Goal: Task Accomplishment & Management: Complete application form

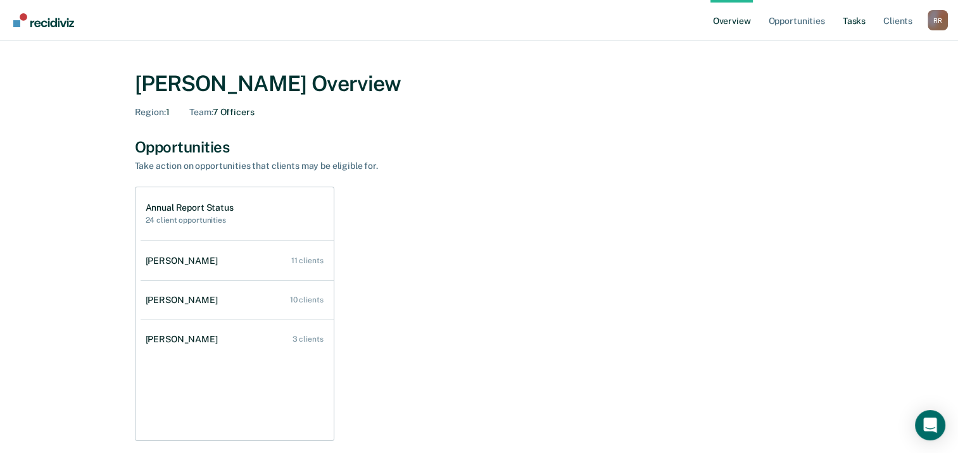
click at [850, 19] on link "Tasks" at bounding box center [854, 20] width 28 height 41
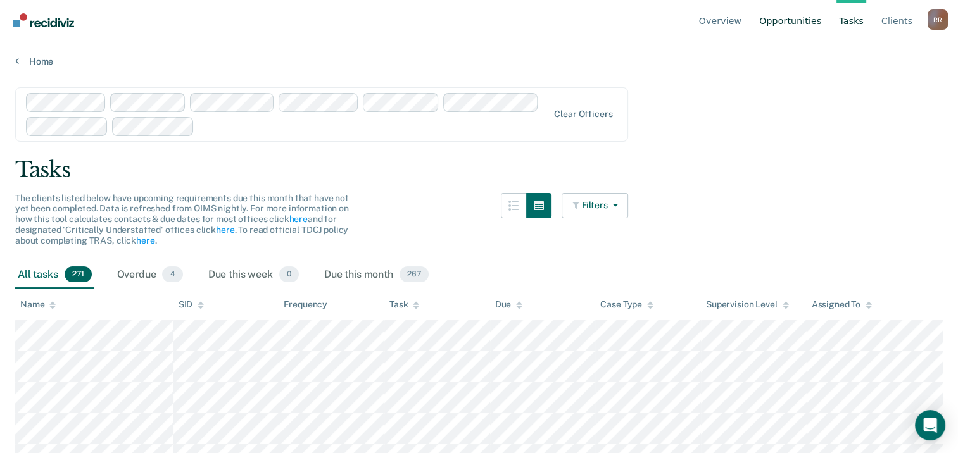
click at [800, 28] on link "Opportunities" at bounding box center [790, 20] width 67 height 41
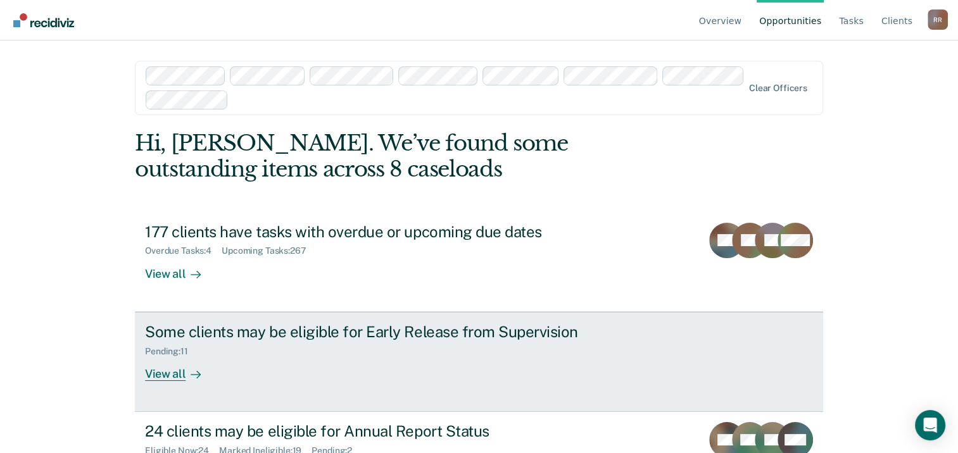
click at [167, 374] on div "View all" at bounding box center [180, 368] width 71 height 25
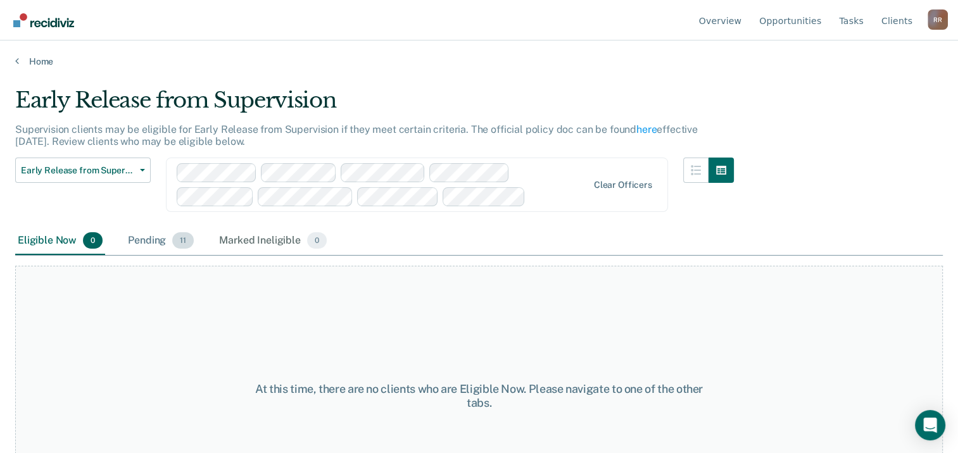
click at [151, 246] on div "Pending 11" at bounding box center [160, 241] width 71 height 28
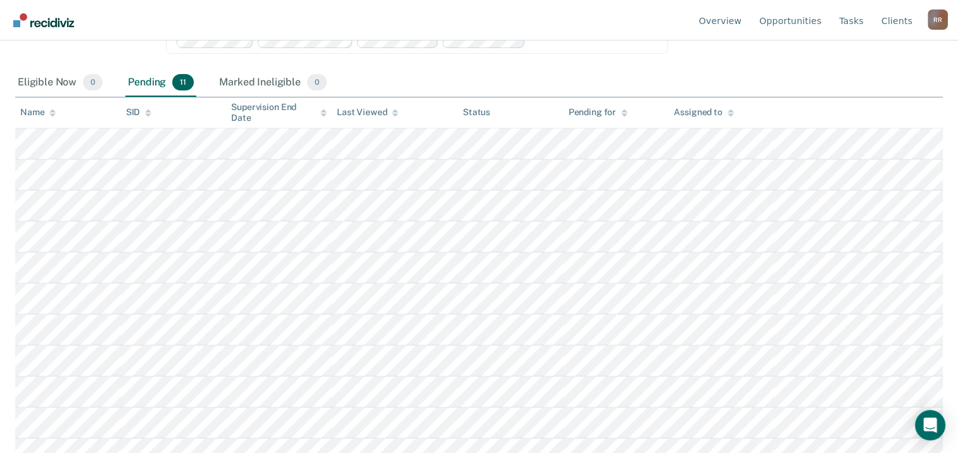
scroll to position [173, 0]
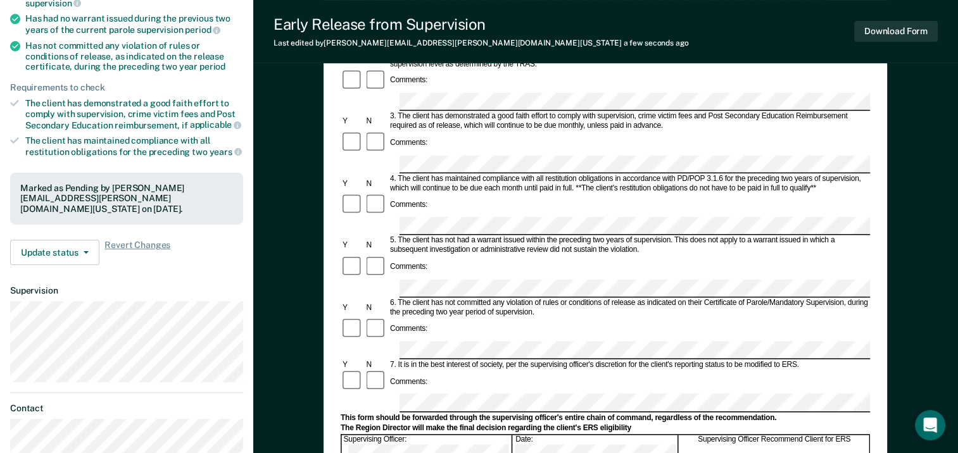
scroll to position [253, 0]
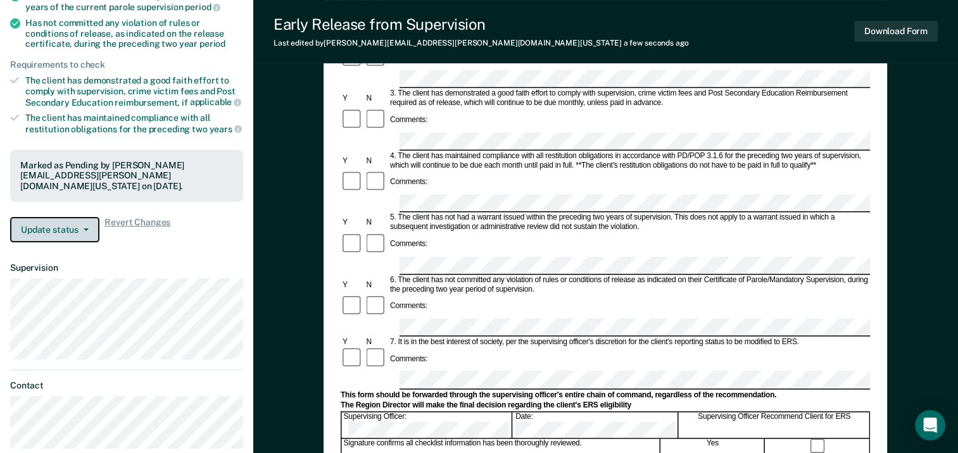
click at [81, 217] on button "Update status" at bounding box center [54, 229] width 89 height 25
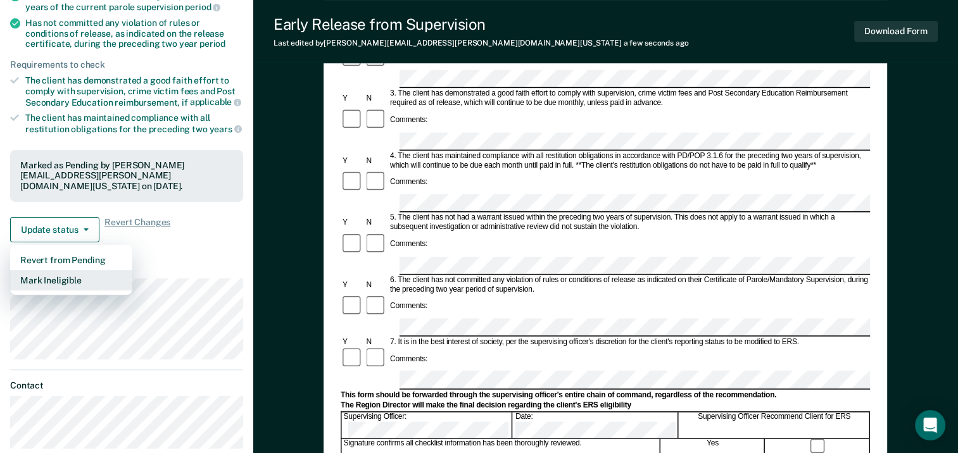
click at [78, 270] on button "Mark Ineligible" at bounding box center [71, 280] width 122 height 20
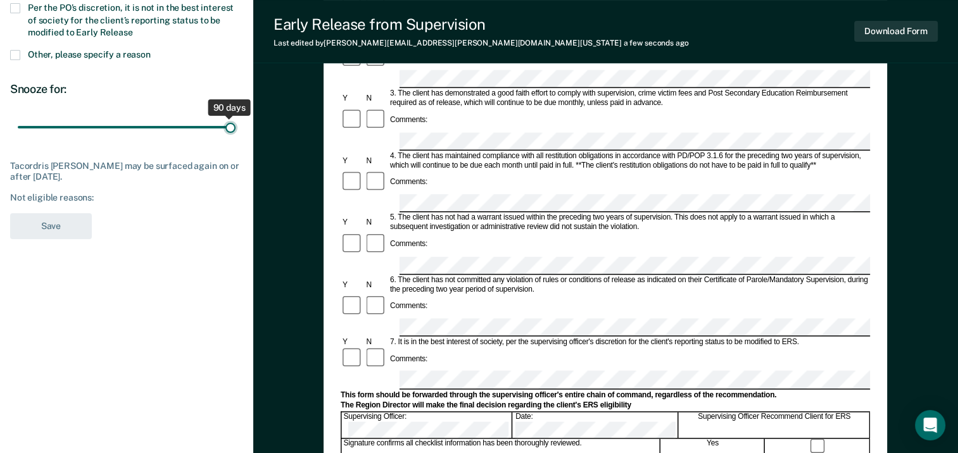
drag, startPoint x: 92, startPoint y: 129, endPoint x: 242, endPoint y: 138, distance: 149.7
type input "90"
click at [236, 138] on input "range" at bounding box center [127, 127] width 218 height 22
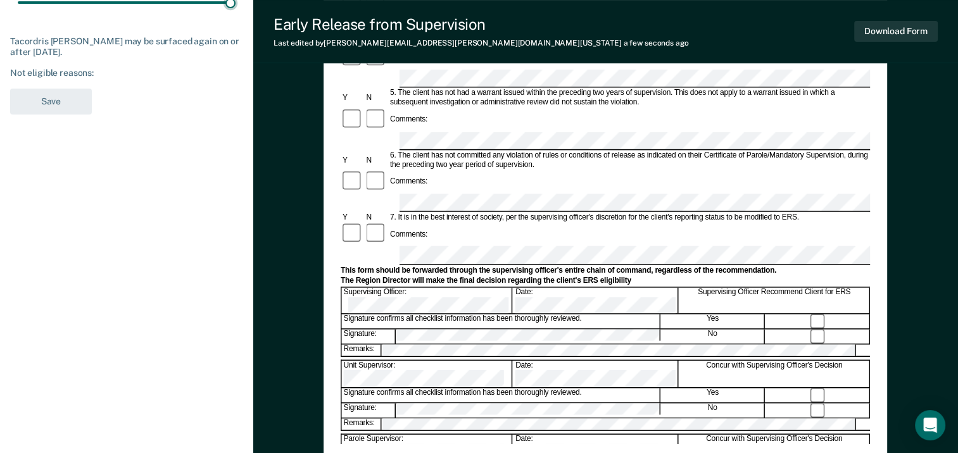
scroll to position [380, 0]
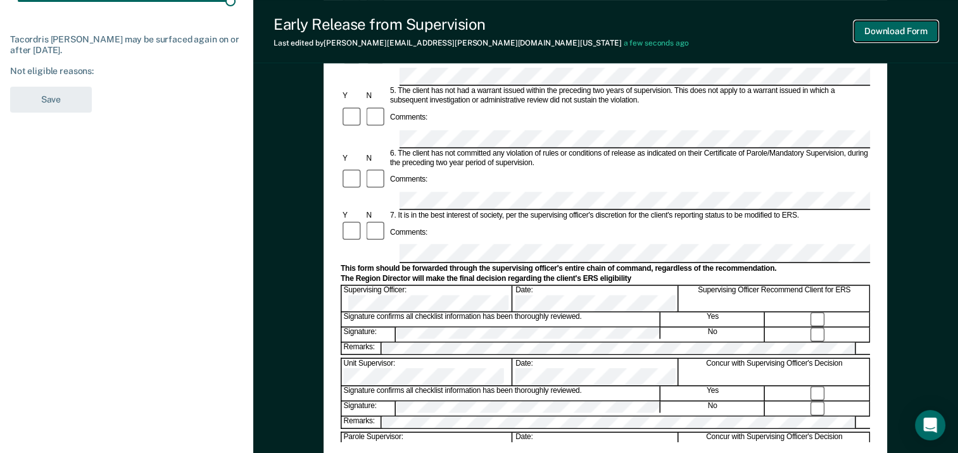
click at [885, 35] on button "Download Form" at bounding box center [896, 31] width 84 height 21
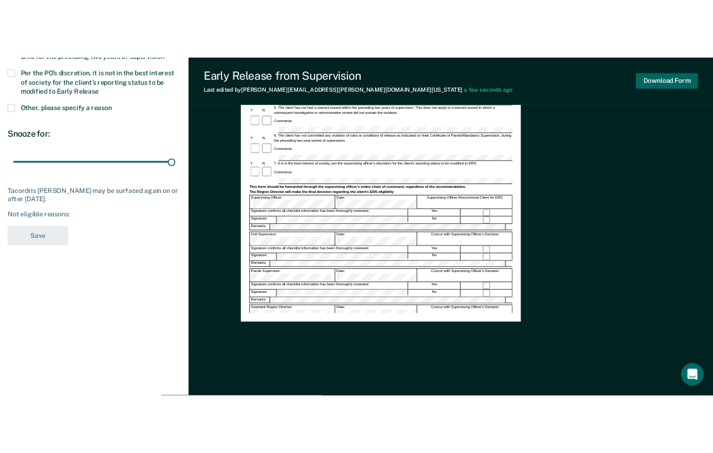
scroll to position [0, 0]
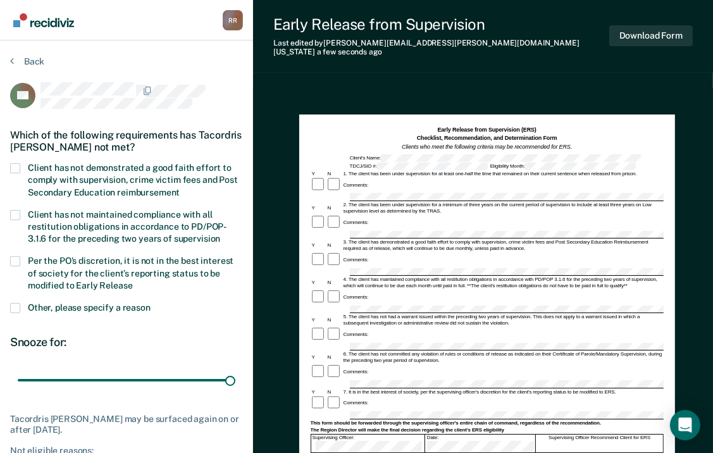
click at [16, 168] on span at bounding box center [15, 168] width 10 height 10
click at [180, 188] on input "Client has not demonstrated a good faith effort to comply with supervision, cri…" at bounding box center [180, 188] width 0 height 0
click at [20, 305] on label "Other, please specify a reason" at bounding box center [126, 309] width 233 height 12
click at [151, 303] on input "Other, please specify a reason" at bounding box center [151, 303] width 0 height 0
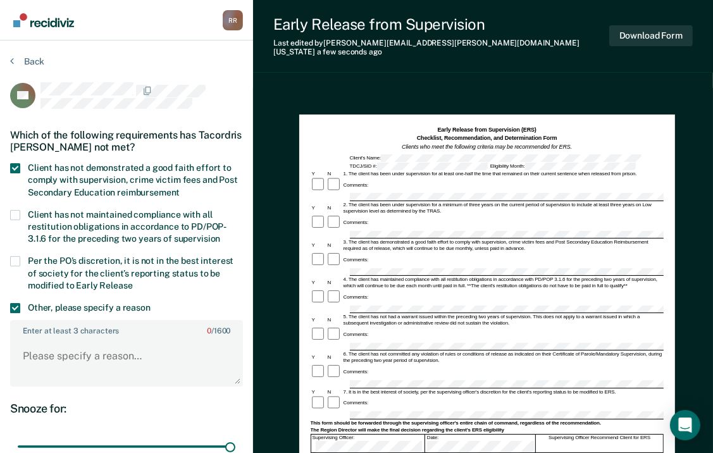
click at [16, 304] on span at bounding box center [15, 308] width 10 height 10
click at [151, 303] on input "Other, please specify a reason" at bounding box center [151, 303] width 0 height 0
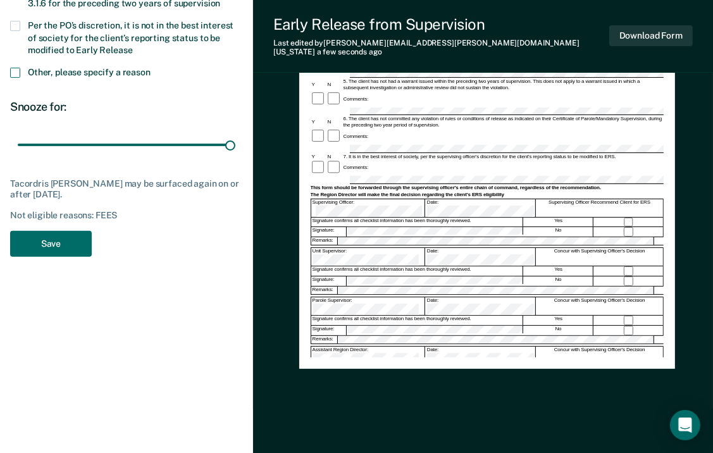
scroll to position [241, 0]
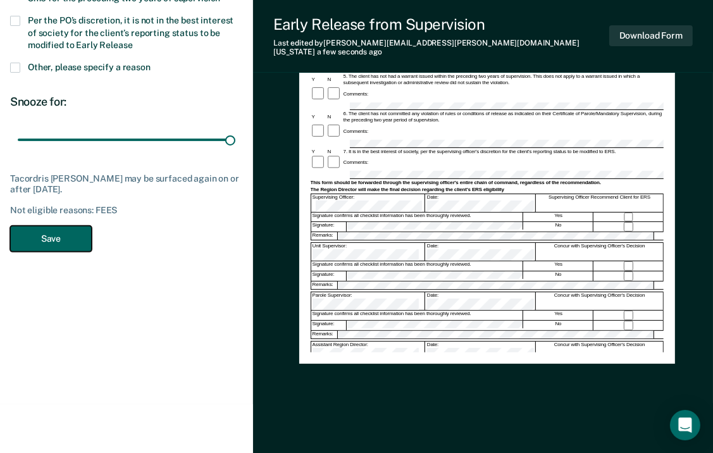
click at [46, 235] on button "Save" at bounding box center [51, 239] width 82 height 26
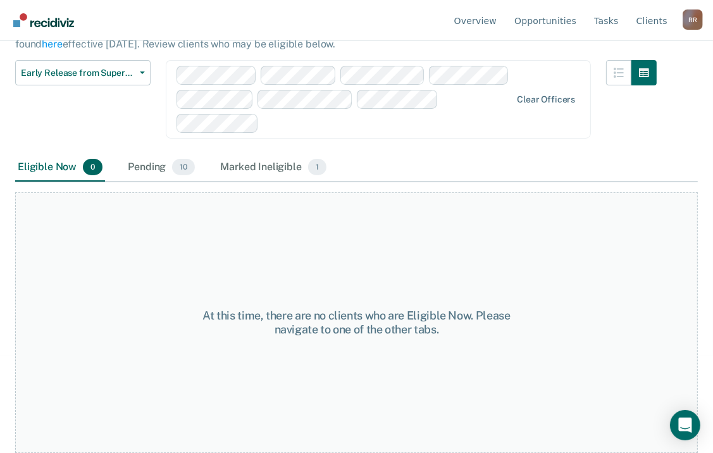
scroll to position [96, 0]
click at [150, 172] on div "Pending 10" at bounding box center [161, 169] width 72 height 28
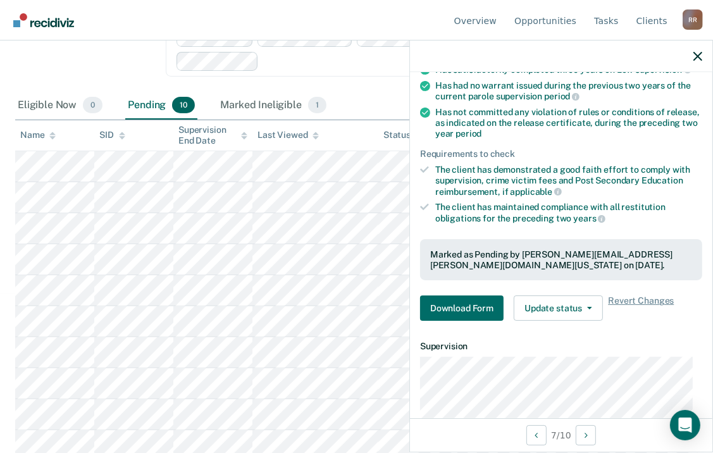
scroll to position [289, 0]
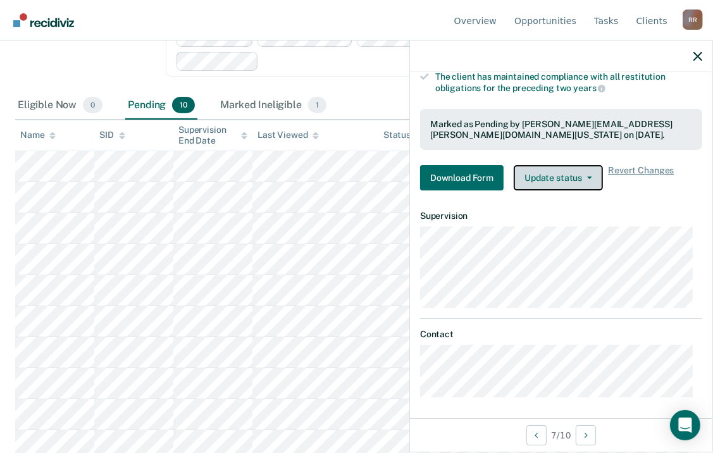
click at [563, 179] on button "Update status" at bounding box center [558, 177] width 89 height 25
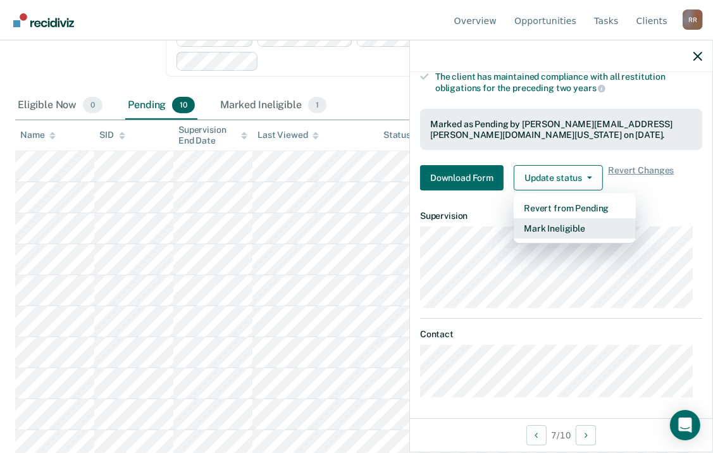
click at [572, 233] on button "Mark Ineligible" at bounding box center [575, 228] width 122 height 20
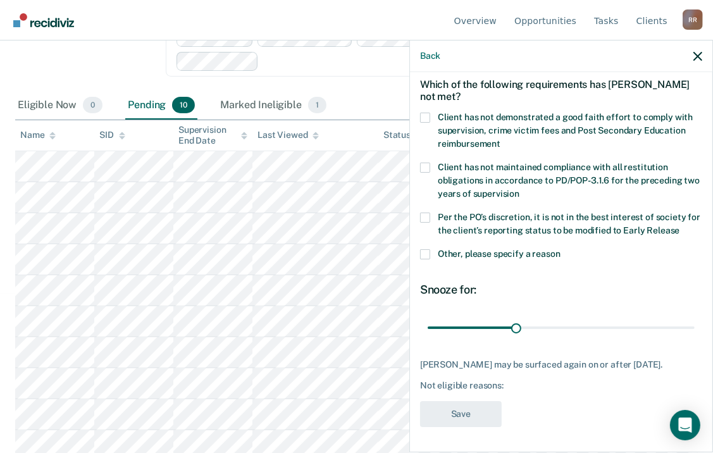
scroll to position [54, 0]
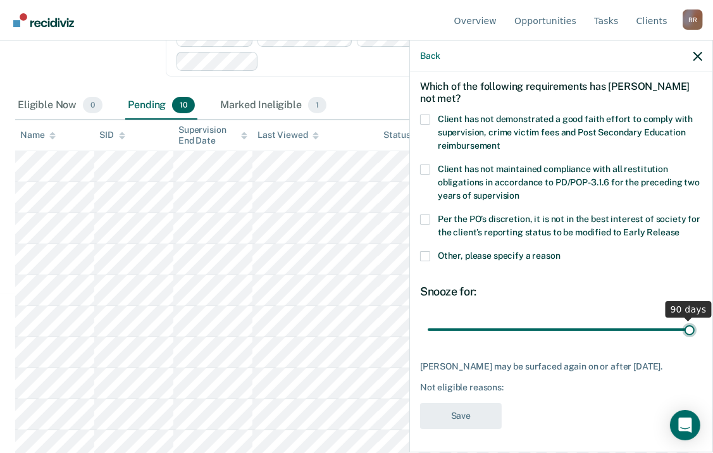
drag, startPoint x: 510, startPoint y: 328, endPoint x: 691, endPoint y: 333, distance: 181.1
type input "90"
click at [691, 333] on input "range" at bounding box center [561, 330] width 267 height 22
click at [699, 58] on icon "button" at bounding box center [698, 56] width 9 height 9
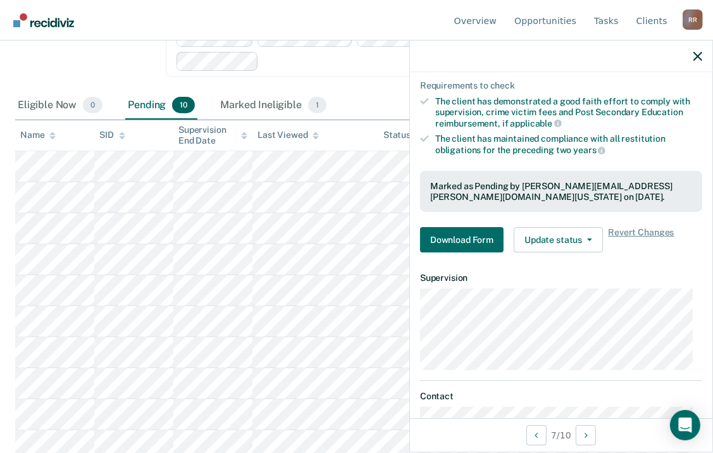
scroll to position [289, 0]
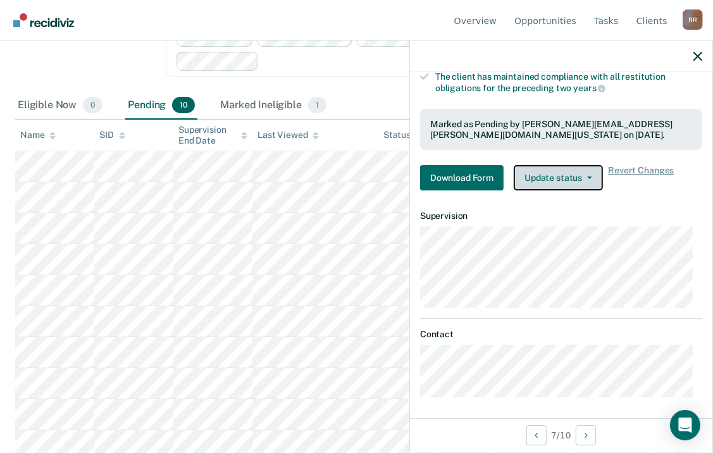
click at [589, 176] on button "Update status" at bounding box center [558, 177] width 89 height 25
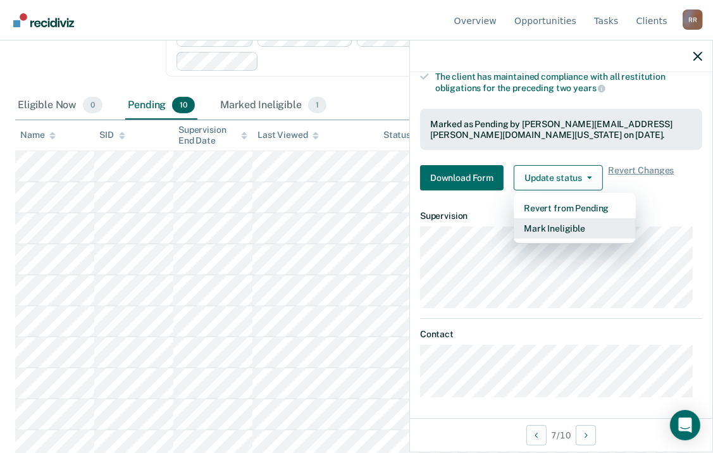
click at [581, 225] on button "Mark Ineligible" at bounding box center [575, 228] width 122 height 20
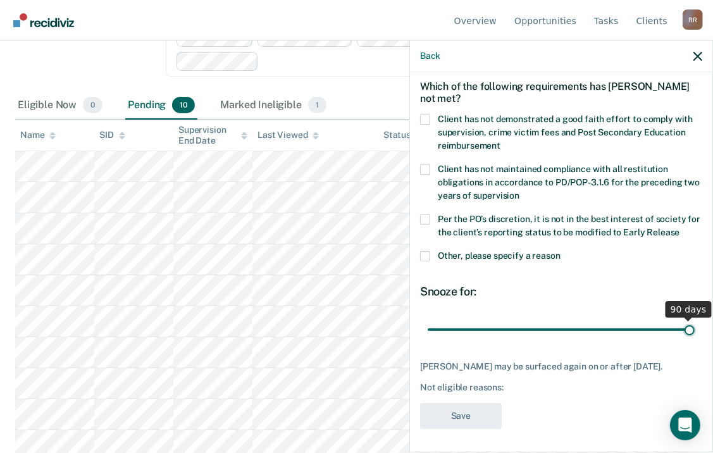
drag, startPoint x: 512, startPoint y: 327, endPoint x: 710, endPoint y: 322, distance: 198.2
type input "90"
click at [695, 322] on input "range" at bounding box center [561, 330] width 267 height 22
click at [426, 121] on span at bounding box center [425, 120] width 10 height 10
click at [501, 141] on input "Client has not demonstrated a good faith effort to comply with supervision, cri…" at bounding box center [501, 141] width 0 height 0
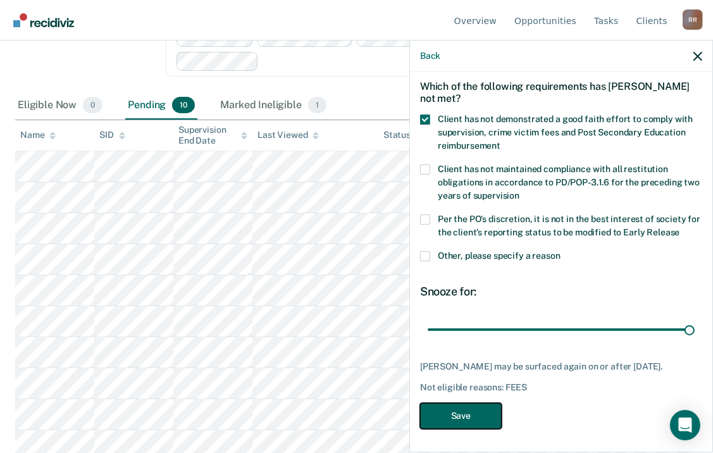
click at [464, 408] on button "Save" at bounding box center [461, 416] width 82 height 26
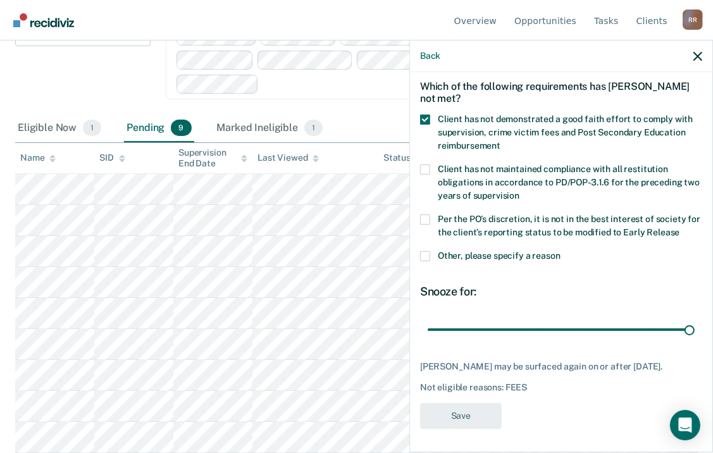
scroll to position [135, 0]
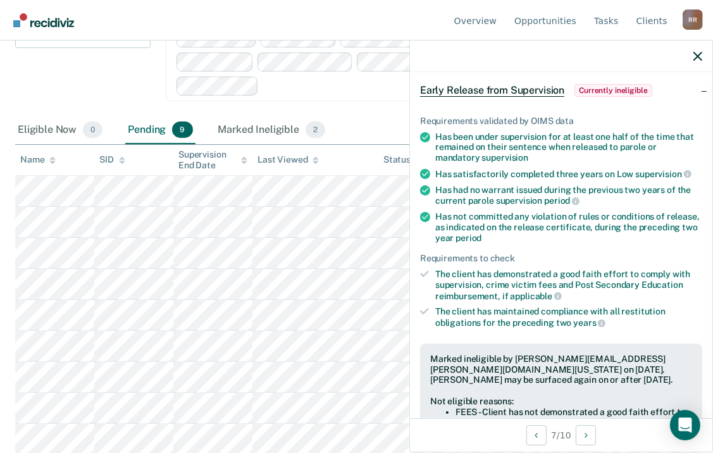
click at [704, 53] on div at bounding box center [561, 57] width 303 height 32
click at [694, 53] on icon "button" at bounding box center [698, 56] width 9 height 9
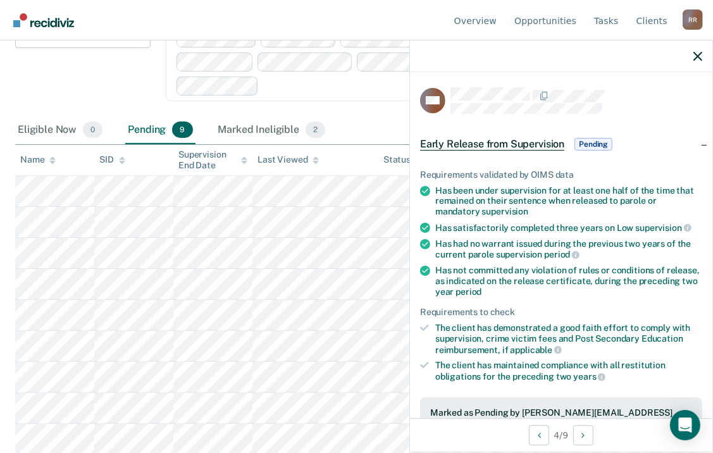
scroll to position [289, 0]
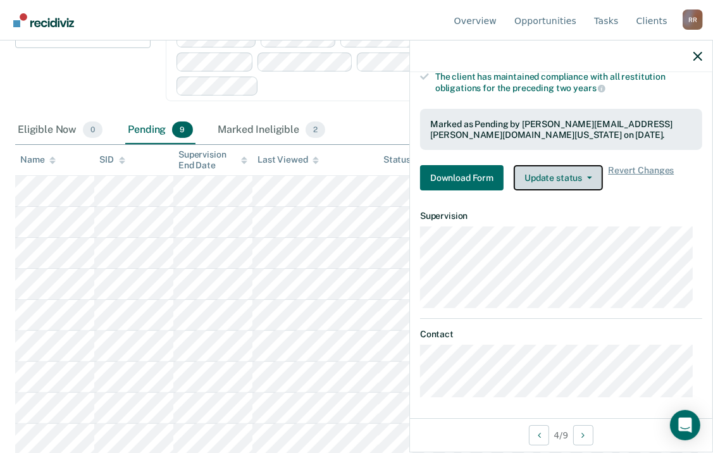
click at [565, 179] on button "Update status" at bounding box center [558, 177] width 89 height 25
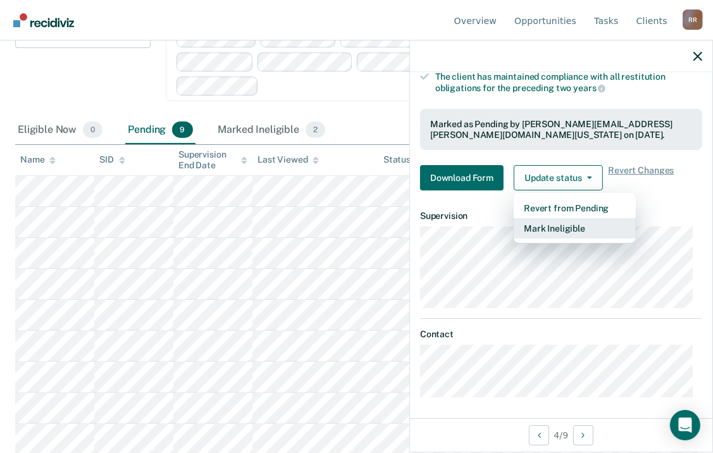
click at [567, 225] on button "Mark Ineligible" at bounding box center [575, 228] width 122 height 20
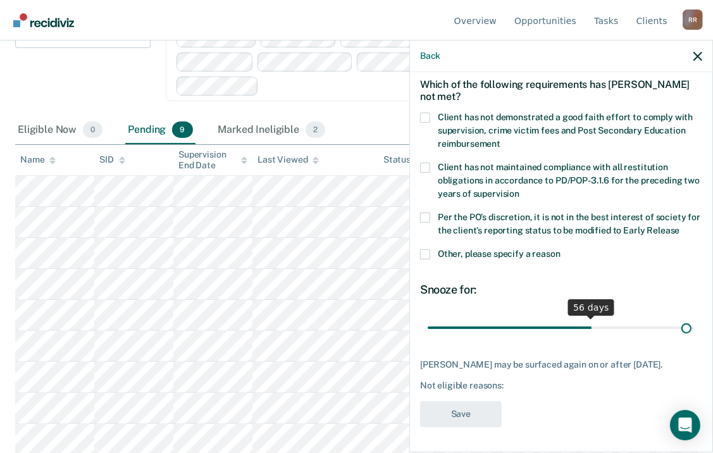
scroll to position [54, 0]
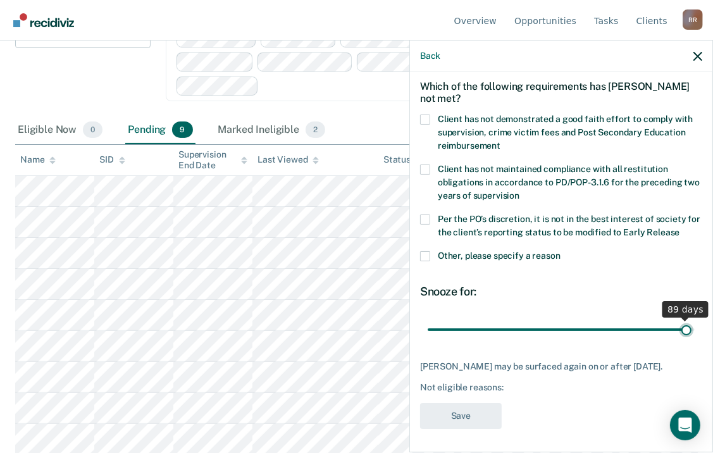
drag, startPoint x: 512, startPoint y: 319, endPoint x: 679, endPoint y: 320, distance: 166.5
type input "89"
click at [679, 320] on input "range" at bounding box center [561, 330] width 267 height 22
click at [431, 119] on label "Client has not demonstrated a good faith effort to comply with supervision, cri…" at bounding box center [561, 135] width 282 height 40
click at [501, 141] on input "Client has not demonstrated a good faith effort to comply with supervision, cri…" at bounding box center [501, 141] width 0 height 0
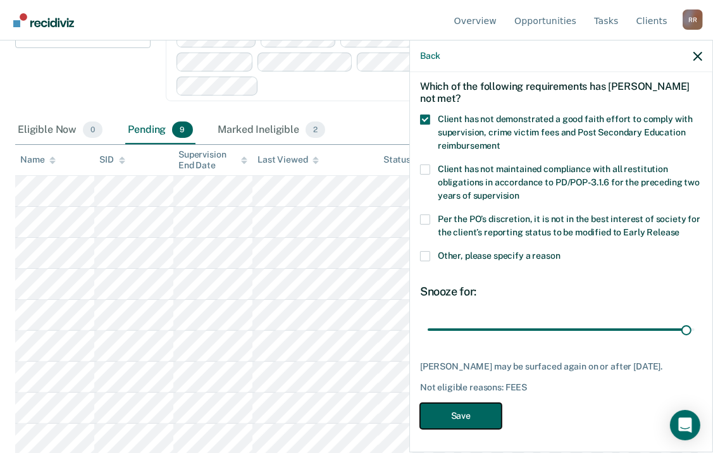
click at [463, 410] on button "Save" at bounding box center [461, 416] width 82 height 26
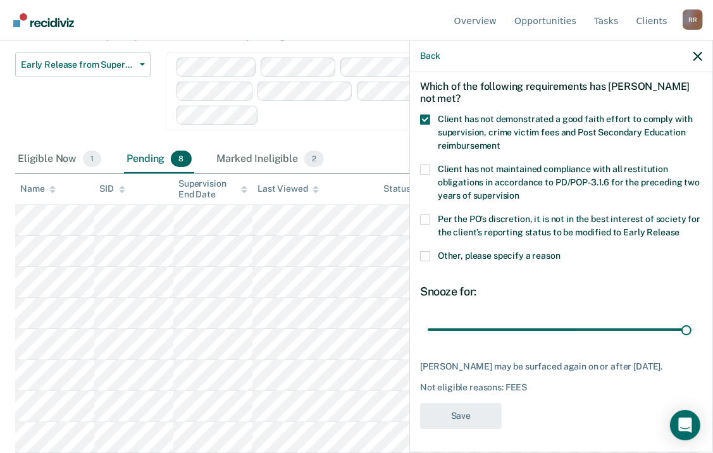
scroll to position [104, 0]
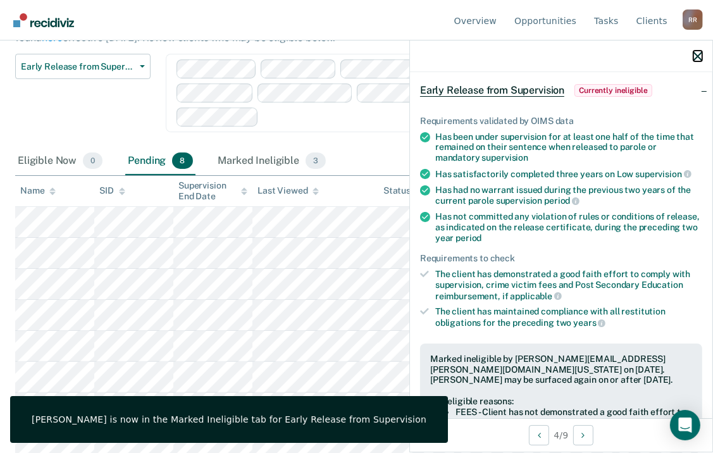
click at [700, 53] on icon "button" at bounding box center [698, 56] width 9 height 9
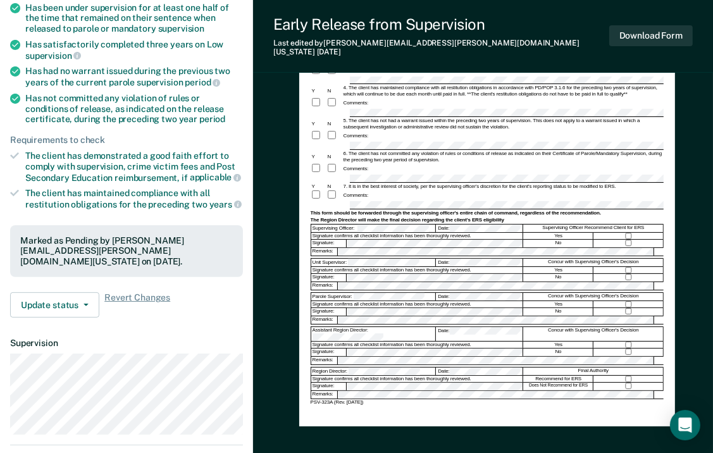
scroll to position [190, 0]
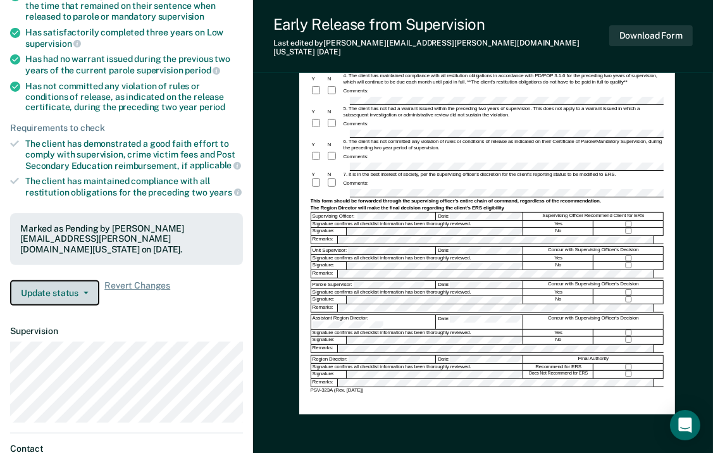
click at [87, 282] on button "Update status" at bounding box center [54, 292] width 89 height 25
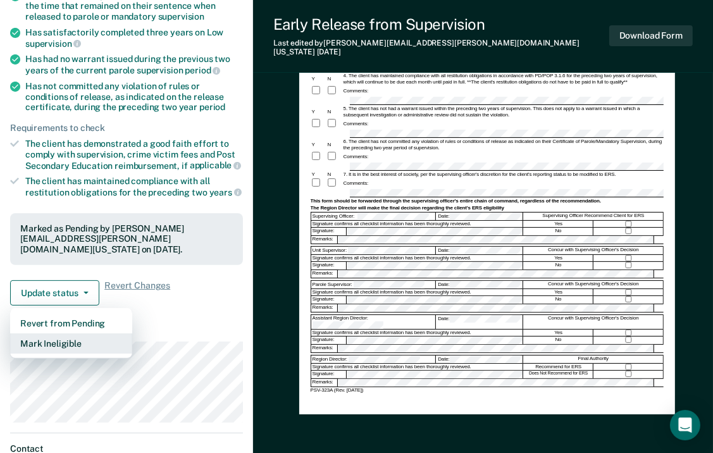
click at [71, 334] on button "Mark Ineligible" at bounding box center [71, 344] width 122 height 20
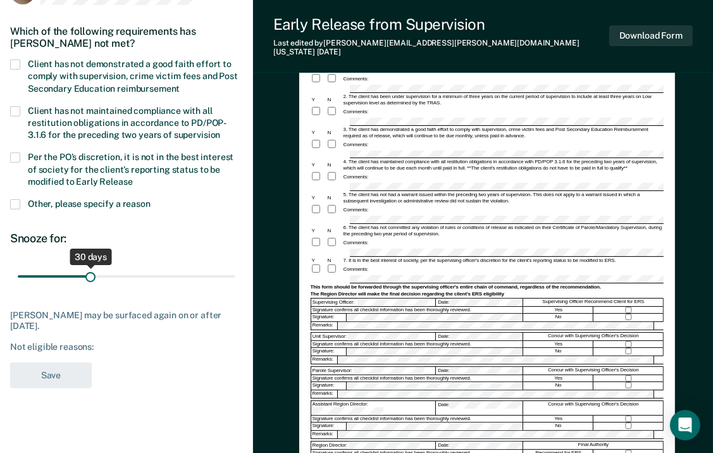
scroll to position [0, 0]
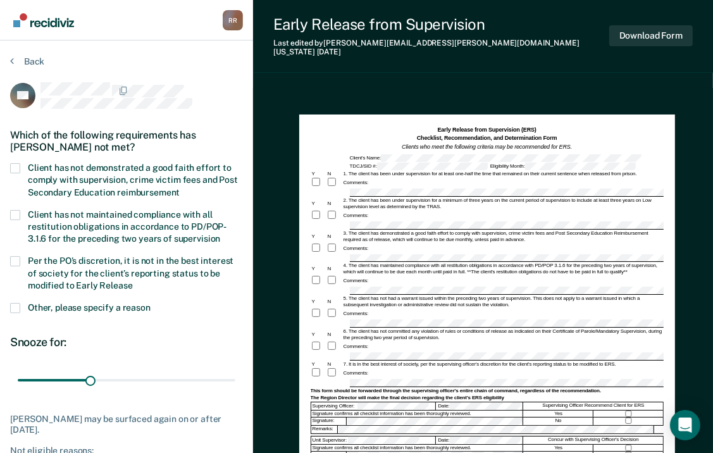
click at [16, 218] on label "Client has not maintained compliance with all restitution obligations in accord…" at bounding box center [126, 228] width 233 height 37
click at [220, 234] on input "Client has not maintained compliance with all restitution obligations in accord…" at bounding box center [220, 234] width 0 height 0
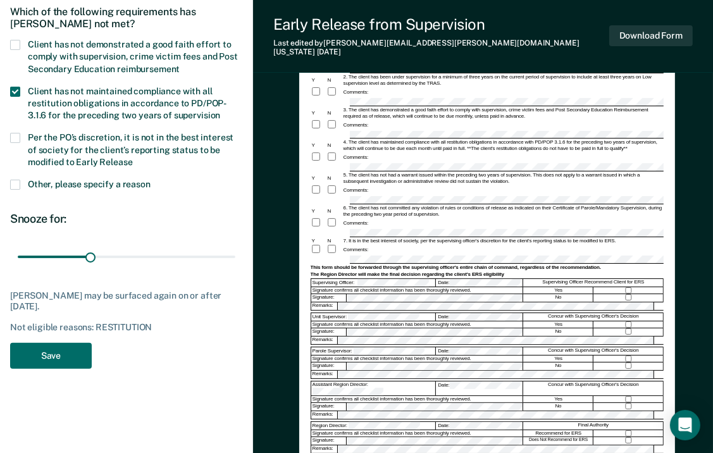
scroll to position [127, 0]
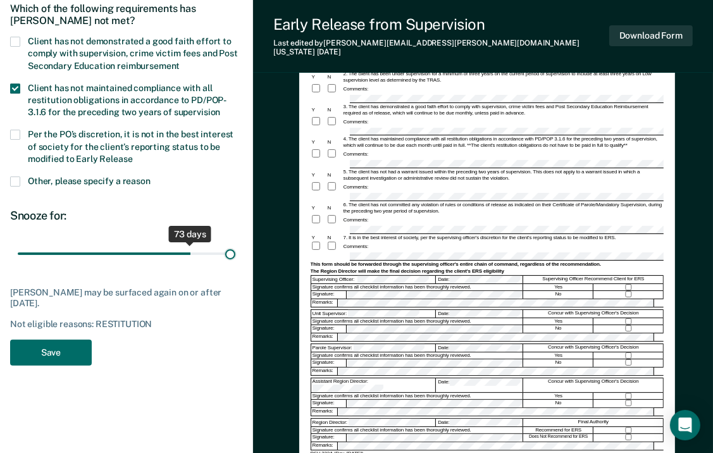
drag, startPoint x: 88, startPoint y: 255, endPoint x: 242, endPoint y: 262, distance: 154.6
type input "90"
click at [236, 262] on input "range" at bounding box center [127, 254] width 218 height 22
click at [65, 353] on button "Save" at bounding box center [51, 353] width 82 height 26
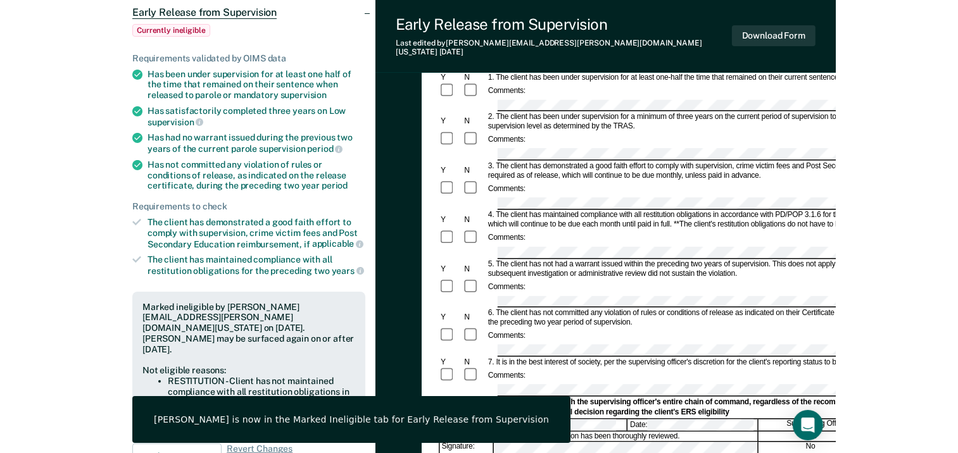
scroll to position [0, 0]
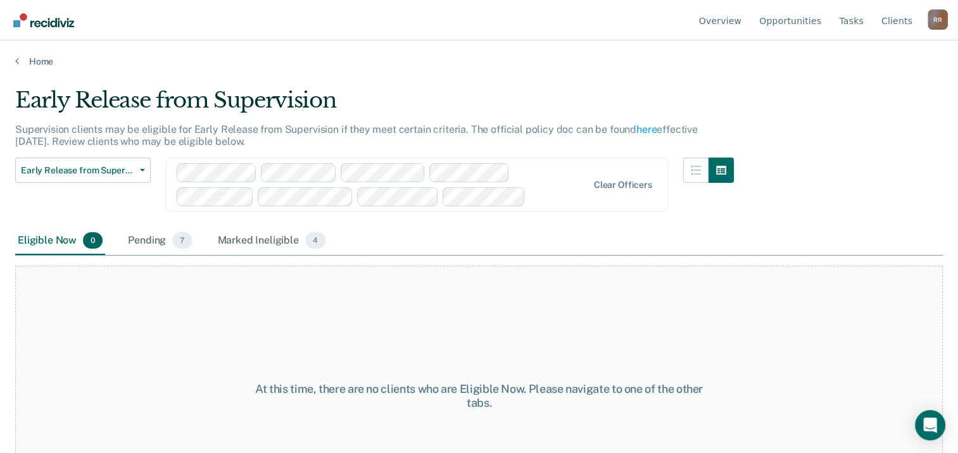
scroll to position [72, 0]
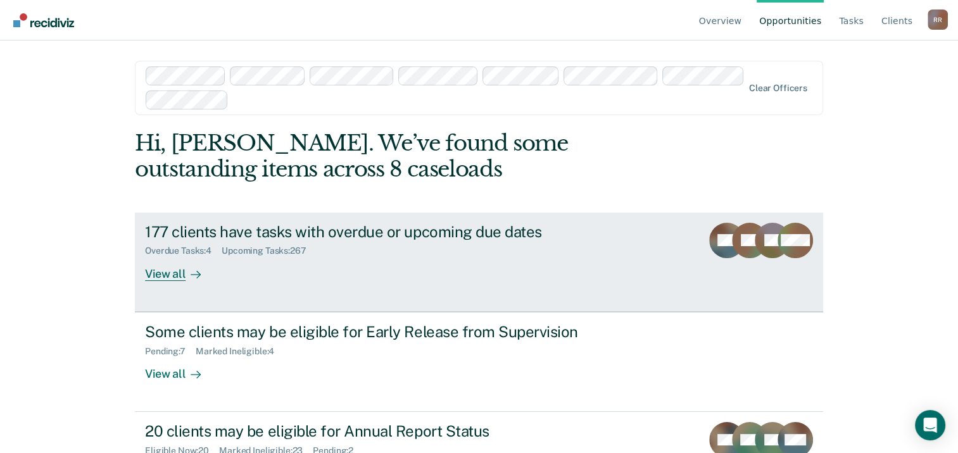
scroll to position [58, 0]
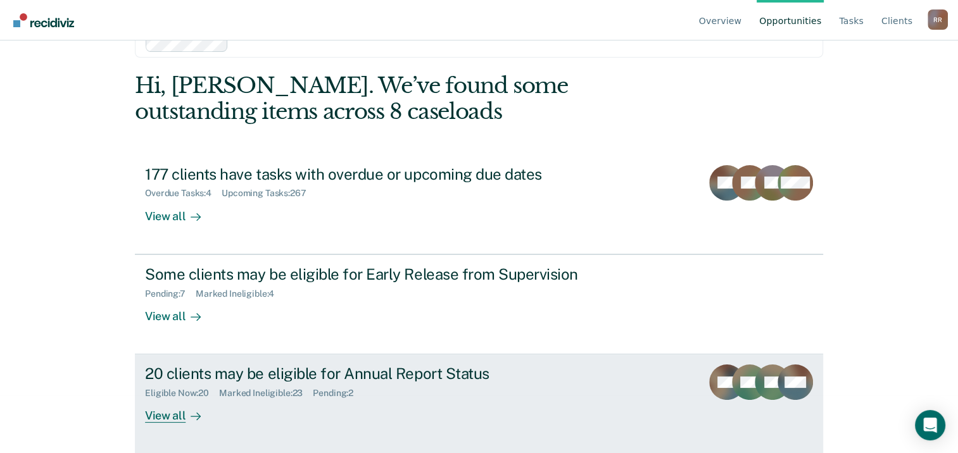
click at [168, 408] on div "View all" at bounding box center [180, 411] width 71 height 25
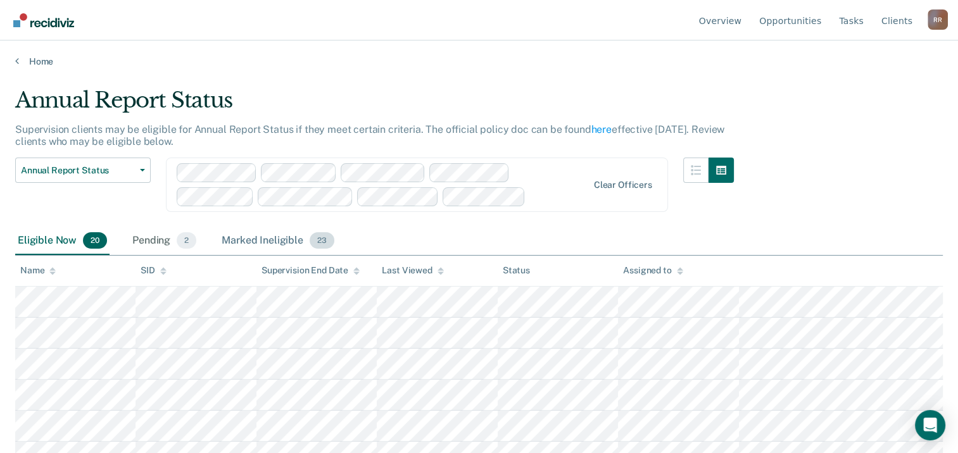
click at [259, 235] on div "Marked Ineligible 23" at bounding box center [277, 241] width 117 height 28
